Goal: Task Accomplishment & Management: Manage account settings

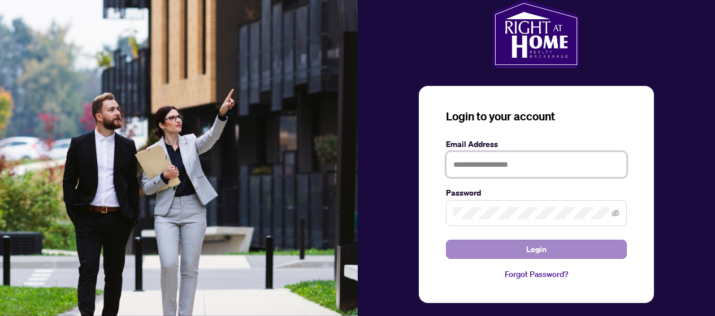
type input "**********"
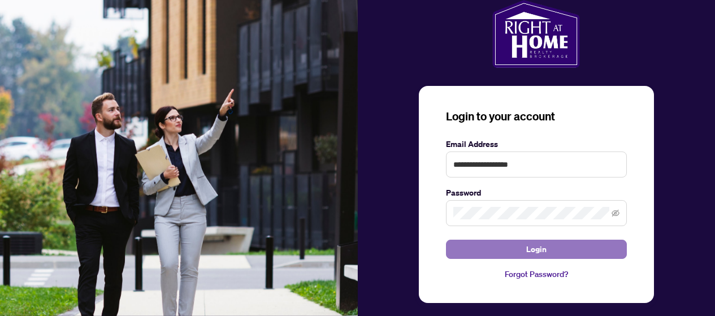
click at [535, 247] on span "Login" at bounding box center [536, 249] width 20 height 18
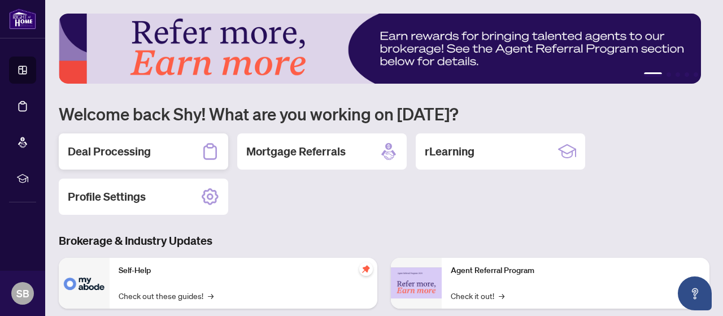
click at [207, 153] on icon at bounding box center [210, 151] width 18 height 18
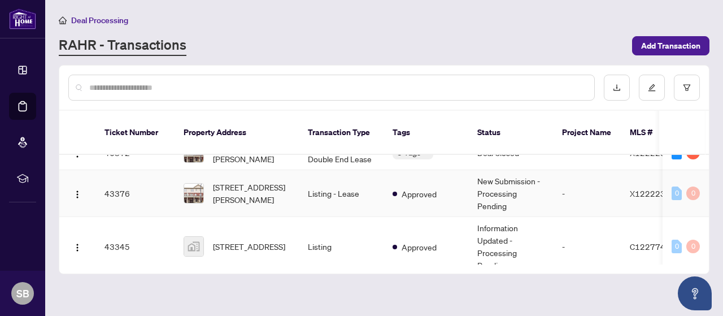
scroll to position [56, 0]
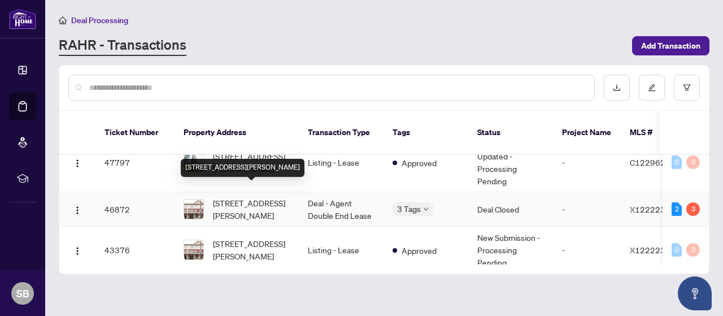
click at [284, 197] on span "43-88 Decorso Dr, Guelph, Ontario N1L 0A1, Canada" at bounding box center [251, 209] width 77 height 25
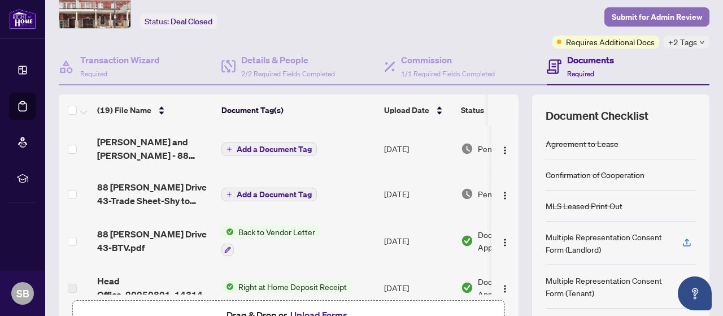
click at [635, 16] on span "Submit for Admin Review" at bounding box center [657, 17] width 90 height 18
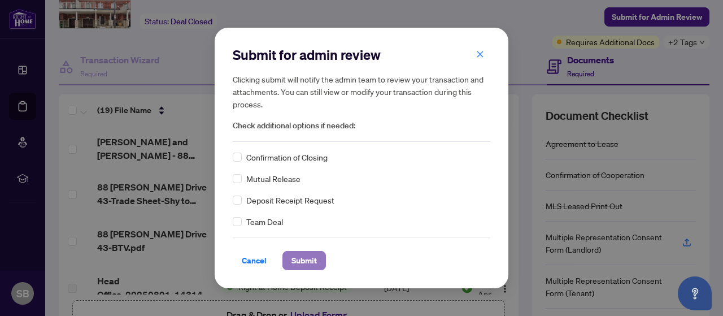
click at [297, 252] on span "Submit" at bounding box center [304, 260] width 25 height 18
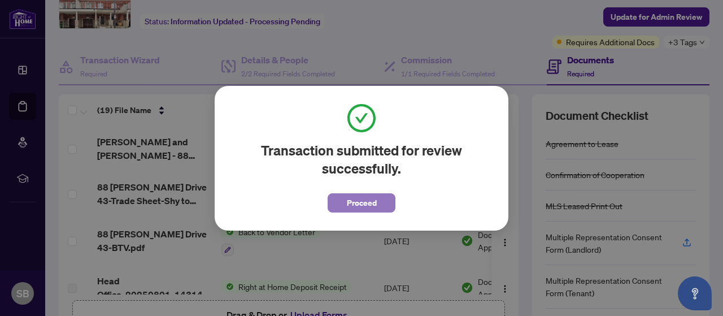
click at [353, 199] on span "Proceed" at bounding box center [362, 203] width 30 height 18
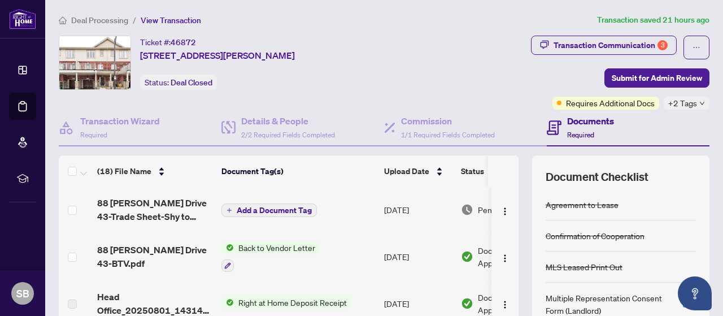
click at [202, 205] on span "88 Decorso Drive 43-Trade Sheet-Shy to Review.pdf" at bounding box center [154, 209] width 115 height 27
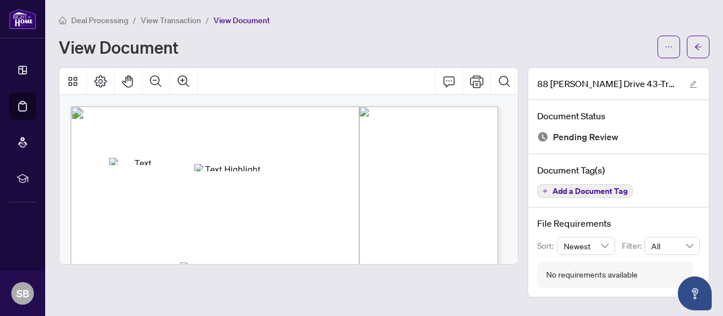
click at [681, 45] on div at bounding box center [684, 47] width 52 height 23
click at [673, 45] on button "button" at bounding box center [669, 47] width 23 height 23
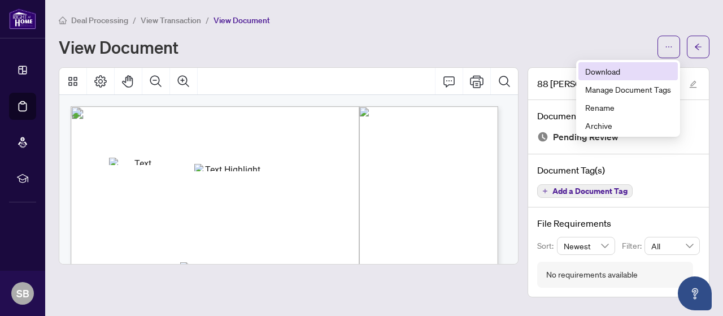
click at [616, 78] on li "Download" at bounding box center [628, 71] width 99 height 18
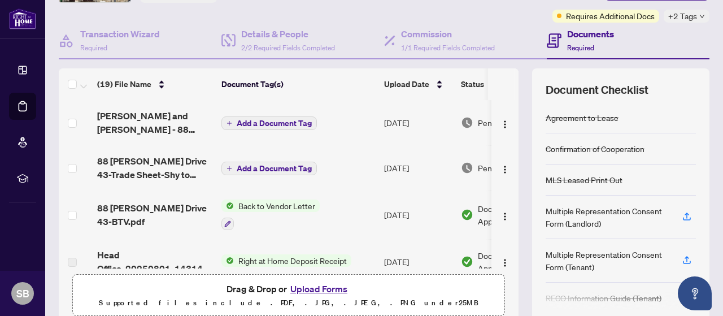
scroll to position [61, 0]
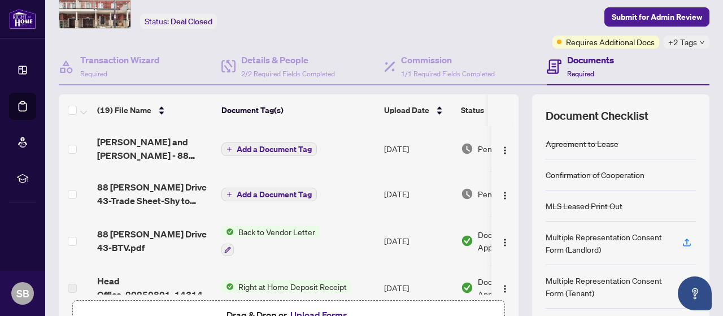
click at [184, 231] on span "88 Decorso Drive 43-BTV.pdf" at bounding box center [154, 240] width 115 height 27
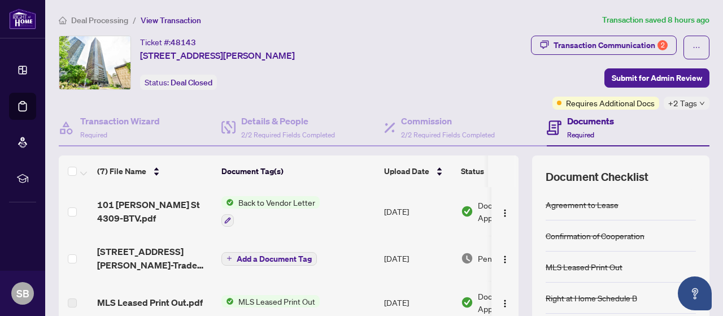
scroll to position [56, 0]
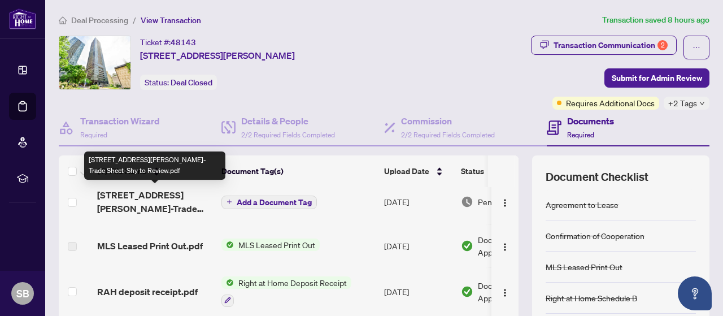
click at [212, 208] on span "[STREET_ADDRESS][PERSON_NAME]-Trade Sheet-Shy to Review.pdf" at bounding box center [154, 201] width 115 height 27
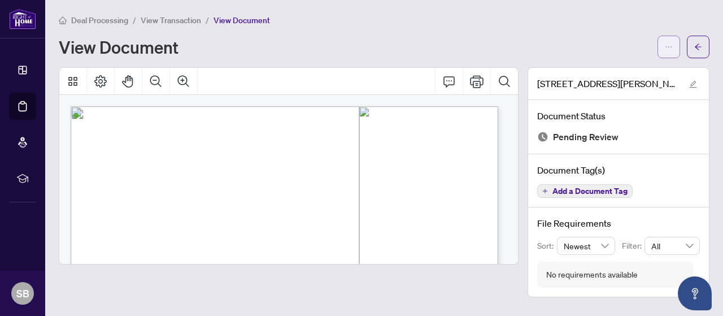
click at [678, 42] on button "button" at bounding box center [669, 47] width 23 height 23
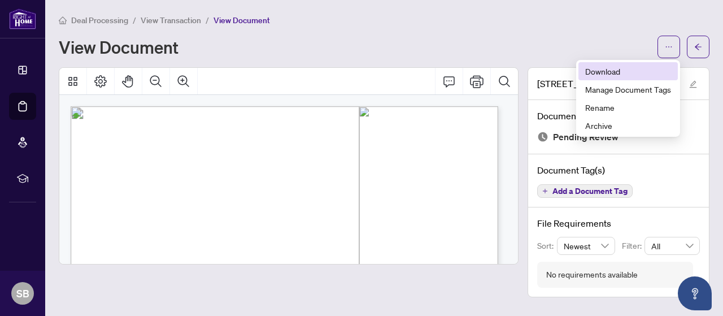
click at [632, 70] on span "Download" at bounding box center [628, 71] width 86 height 12
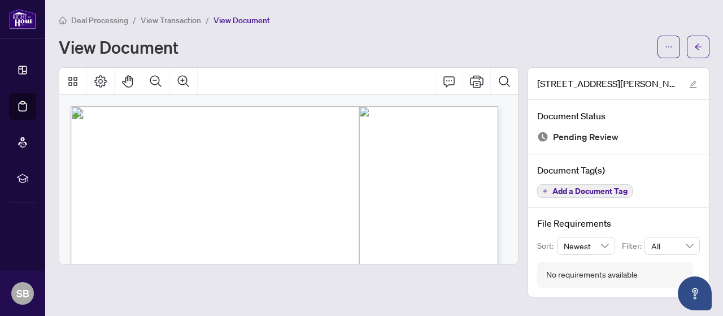
click at [678, 21] on div "Deal Processing / View Transaction / View Document" at bounding box center [384, 20] width 651 height 13
click at [164, 20] on span "View Transaction" at bounding box center [171, 20] width 60 height 10
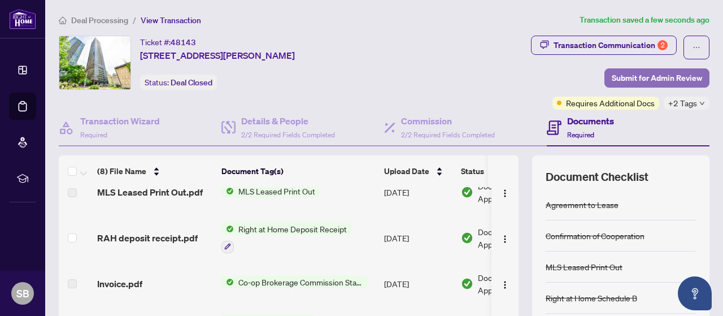
click at [666, 85] on span "Submit for Admin Review" at bounding box center [657, 78] width 90 height 18
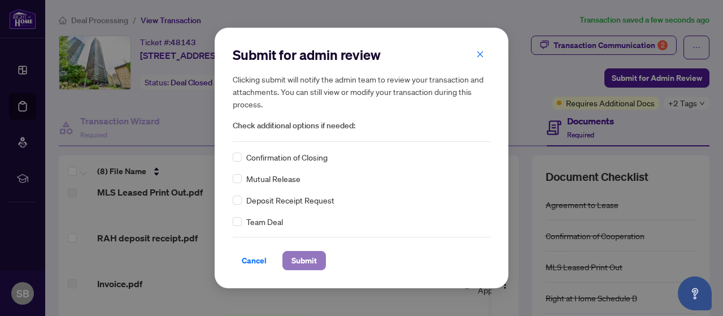
click at [301, 260] on span "Submit" at bounding box center [304, 260] width 25 height 18
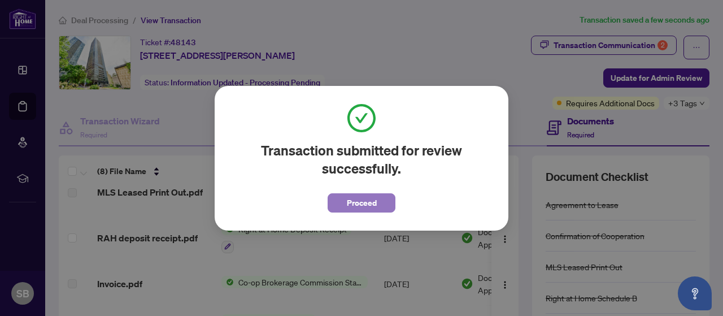
click at [347, 211] on span "Proceed" at bounding box center [362, 203] width 30 height 18
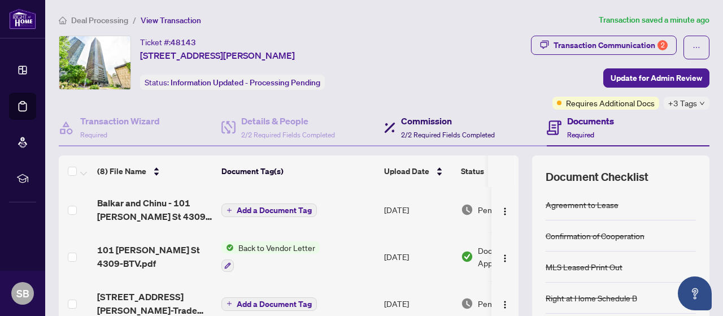
click at [468, 127] on h4 "Commission" at bounding box center [448, 121] width 94 height 14
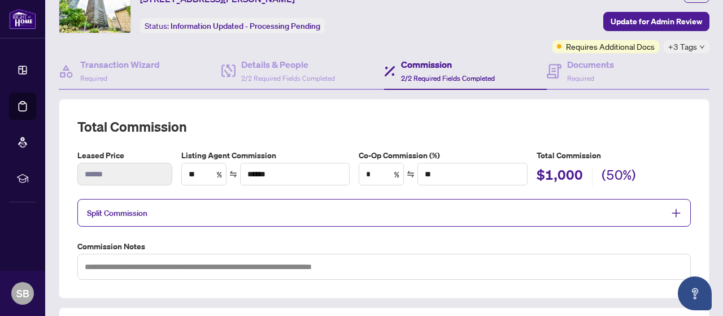
scroll to position [113, 0]
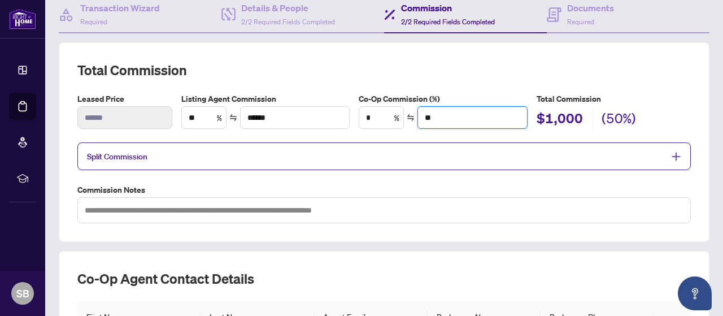
drag, startPoint x: 450, startPoint y: 120, endPoint x: 405, endPoint y: 114, distance: 45.6
click at [405, 114] on div "* % **" at bounding box center [443, 117] width 169 height 23
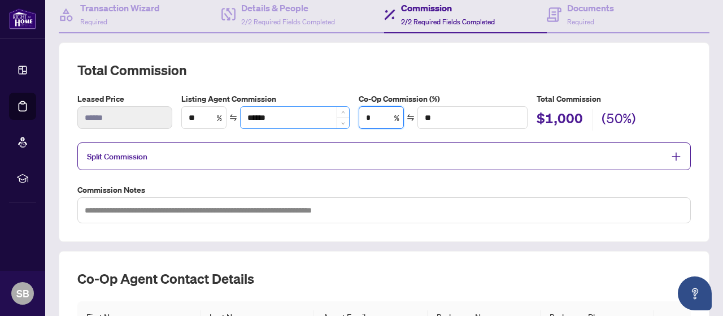
drag, startPoint x: 346, startPoint y: 118, endPoint x: 322, endPoint y: 115, distance: 23.8
click at [325, 118] on div "Listing Agent Commission ** % ****** Co-Op Commission (%) * % ** Total Commissi…" at bounding box center [436, 112] width 519 height 38
type input "*"
type input "****"
type input "**"
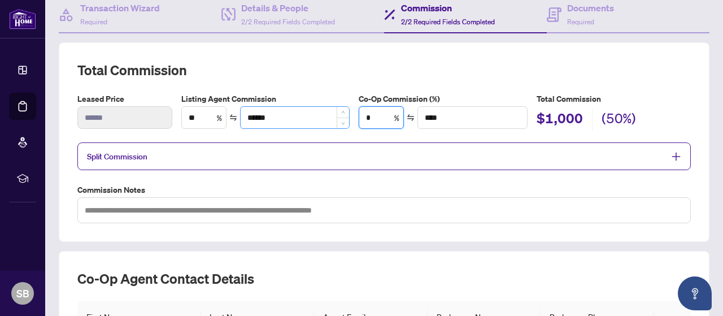
type input "******"
type input "**"
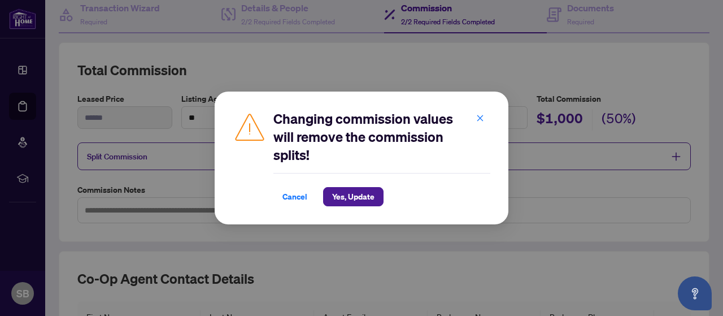
click at [323, 80] on div "Changing commission values will remove the commission splits! Cancel Yes, Updat…" at bounding box center [361, 158] width 723 height 316
click at [342, 200] on span "Yes, Update" at bounding box center [353, 197] width 42 height 18
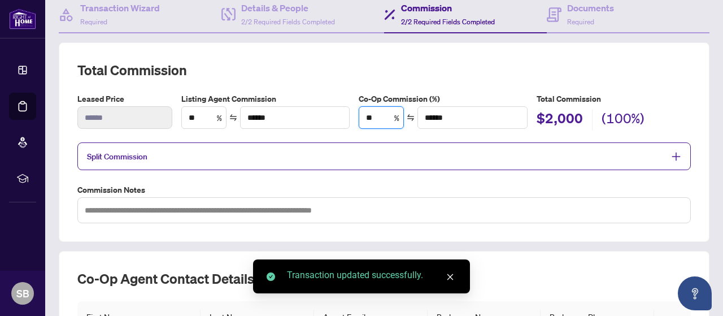
scroll to position [0, 0]
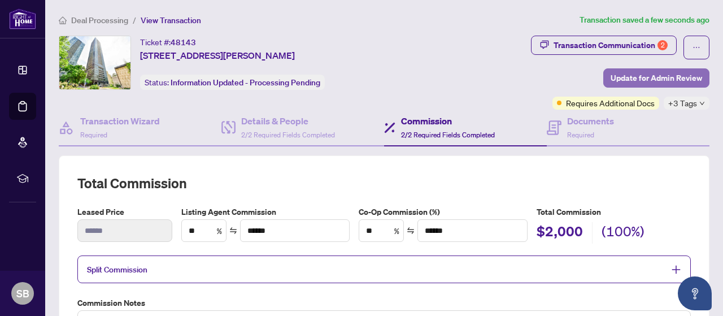
click at [634, 81] on span "Update for Admin Review" at bounding box center [657, 78] width 92 height 18
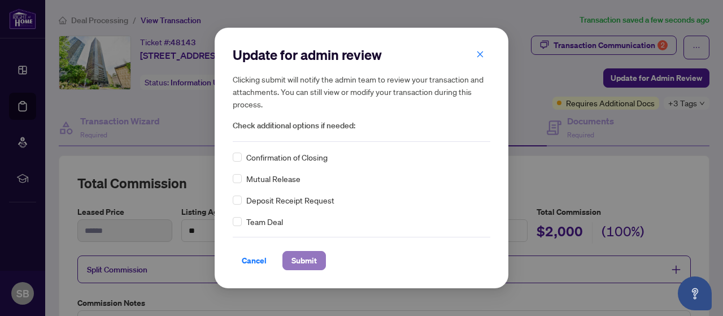
click at [292, 253] on span "Submit" at bounding box center [304, 260] width 25 height 18
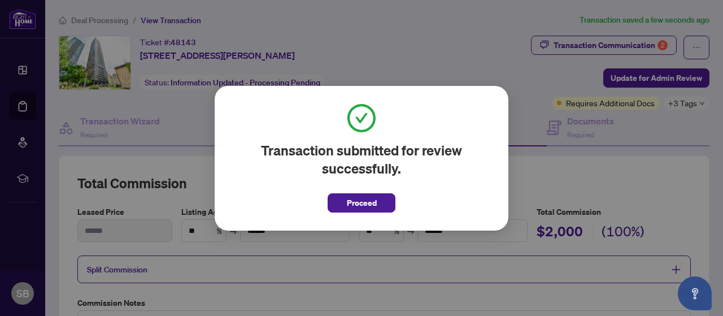
click at [358, 209] on span "Proceed" at bounding box center [362, 203] width 30 height 18
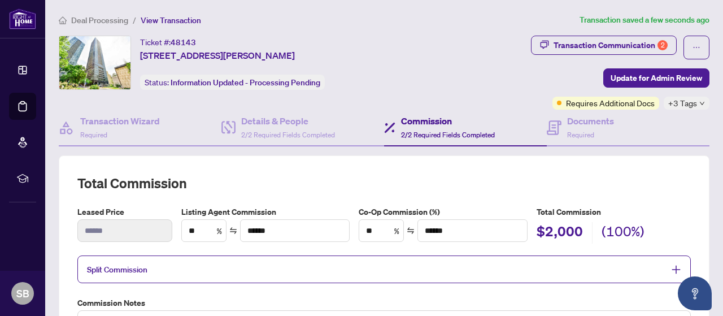
click at [171, 16] on span "View Transaction" at bounding box center [171, 20] width 60 height 10
click at [114, 114] on h4 "Transaction Wizard" at bounding box center [120, 121] width 80 height 14
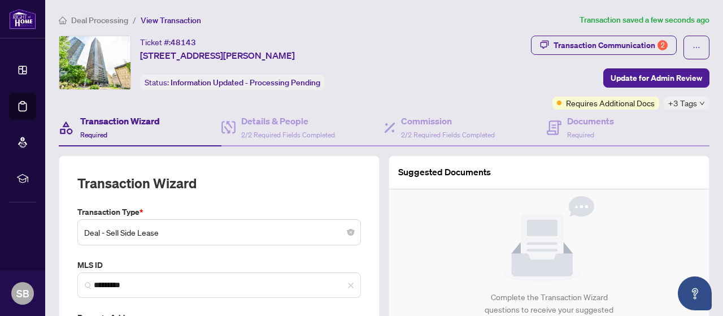
type input "**********"
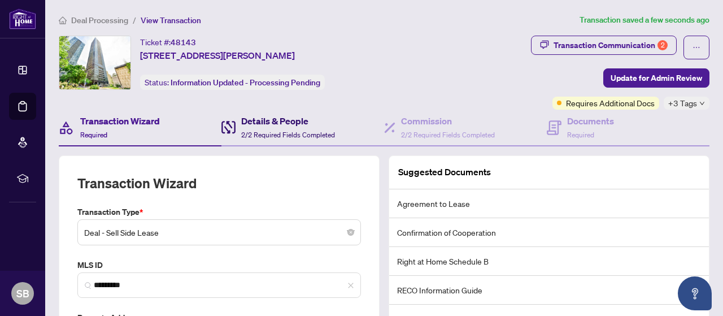
click at [264, 118] on h4 "Details & People" at bounding box center [288, 121] width 94 height 14
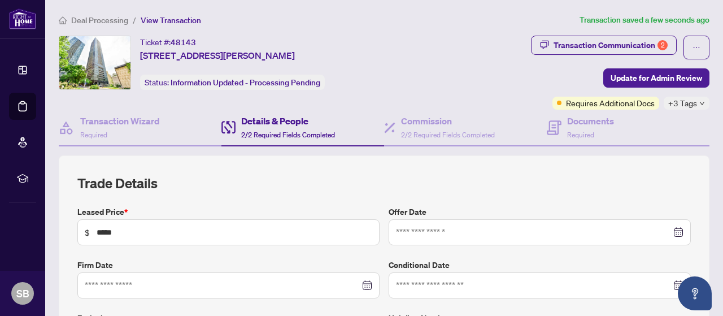
type input "**********"
click at [566, 141] on div "Documents Required" at bounding box center [628, 128] width 163 height 37
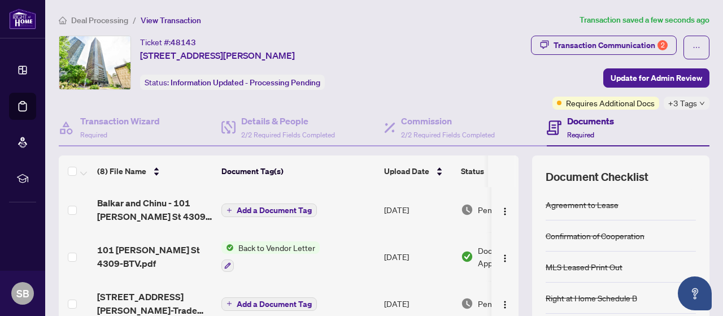
scroll to position [56, 0]
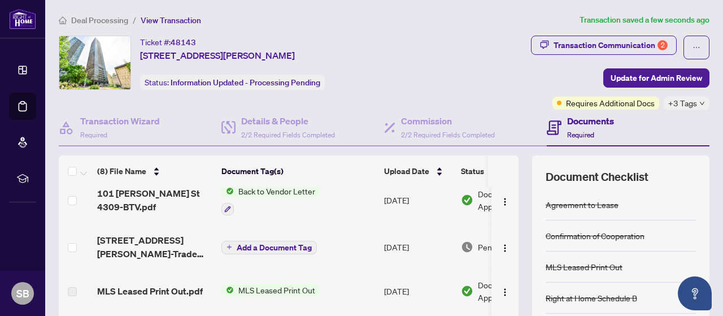
click at [168, 189] on span "101 [PERSON_NAME] St 4309-BTV.pdf" at bounding box center [154, 199] width 115 height 27
